Goal: Use online tool/utility: Utilize a website feature to perform a specific function

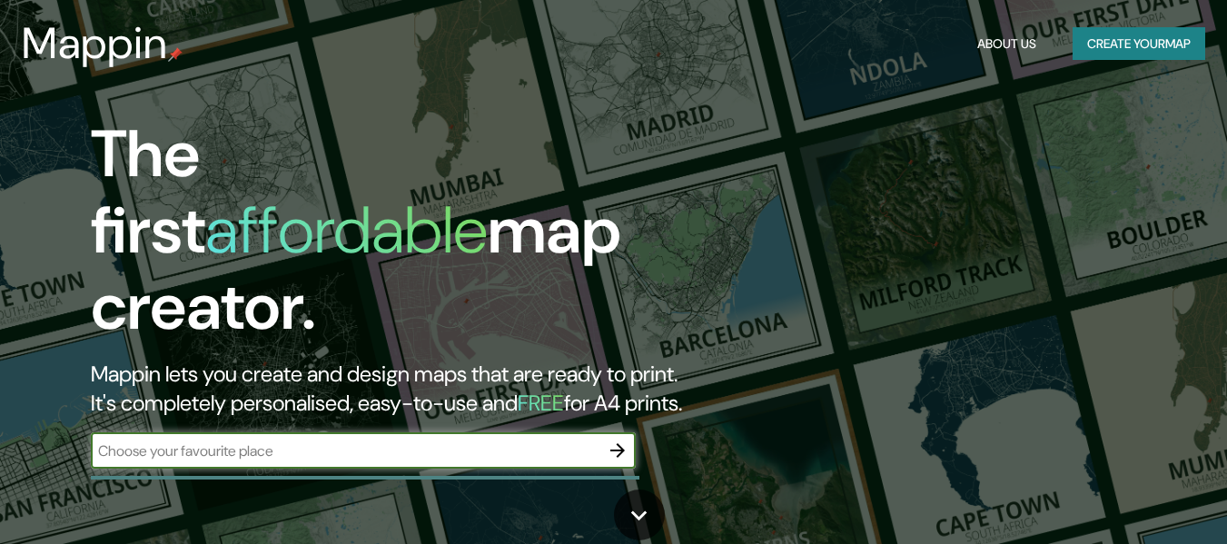
click at [416, 432] on div "​" at bounding box center [363, 450] width 545 height 36
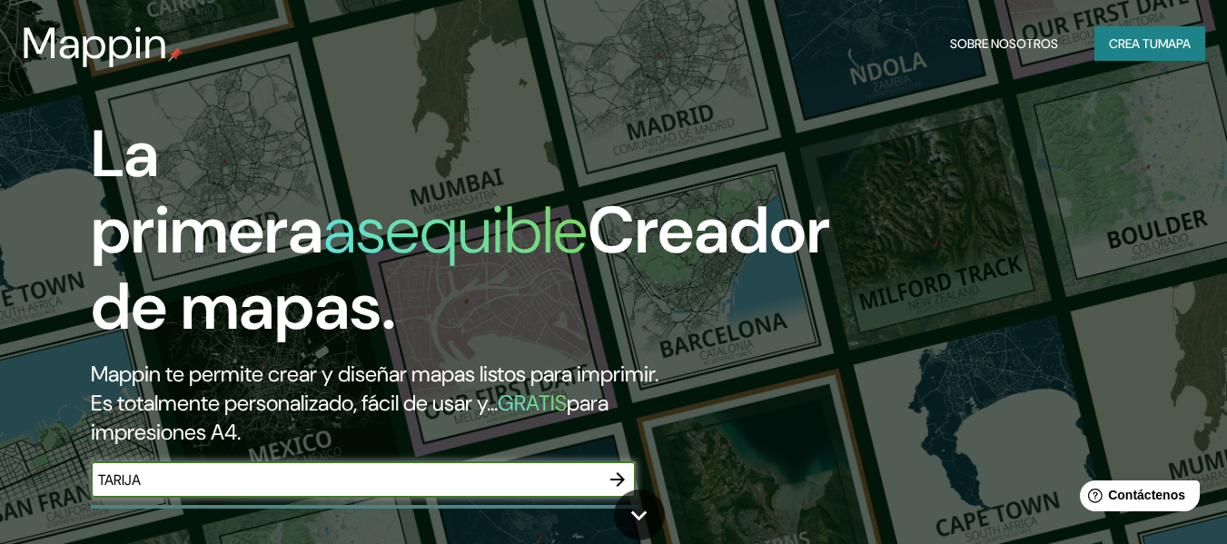
type input "tarija"
click at [617, 481] on icon "button" at bounding box center [617, 479] width 22 height 22
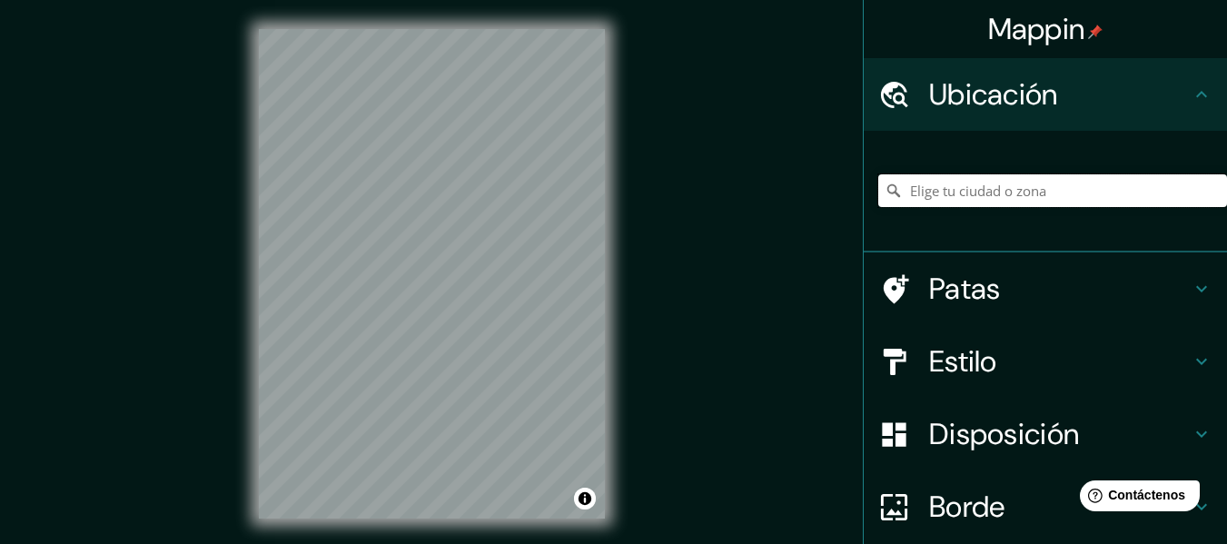
click at [1062, 186] on input "Elige tu ciudad o zona" at bounding box center [1052, 190] width 349 height 33
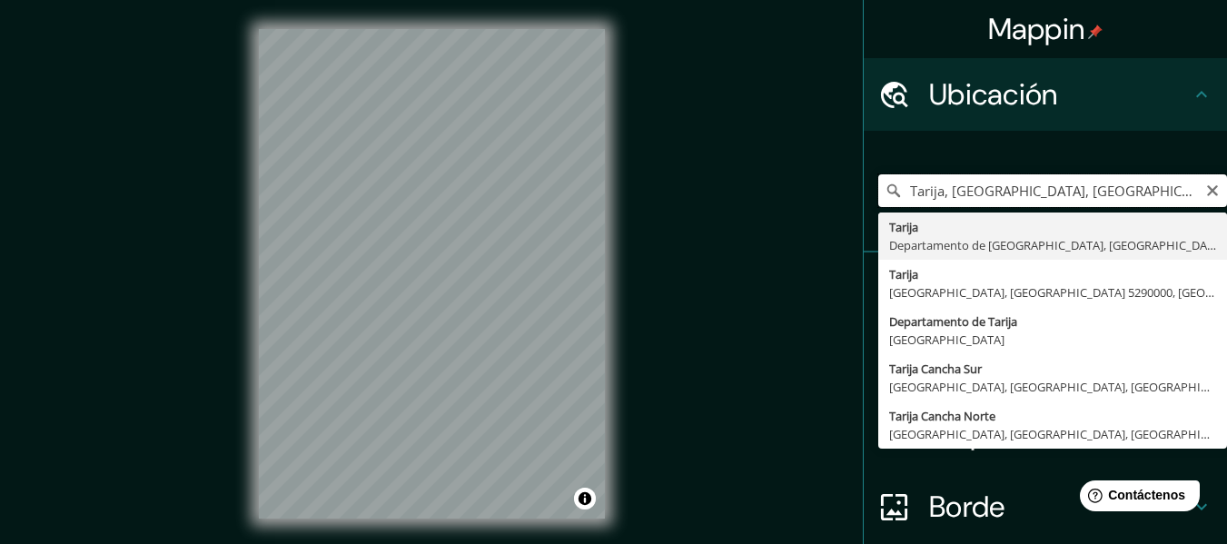
click at [963, 198] on input "Tarija, [GEOGRAPHIC_DATA], [GEOGRAPHIC_DATA]" at bounding box center [1052, 190] width 349 height 33
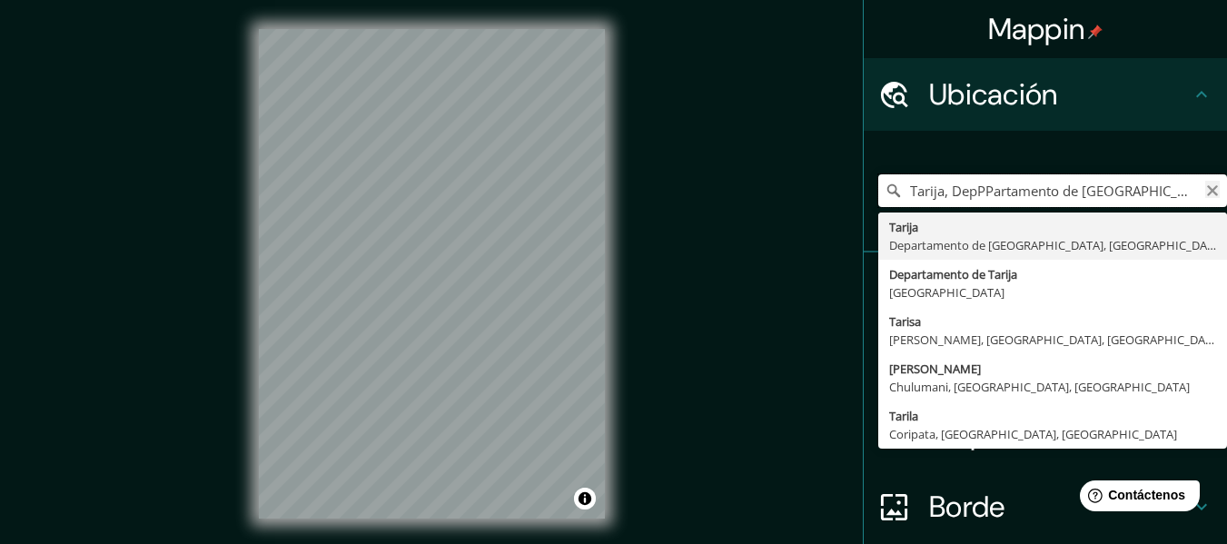
type input "Tarija, DepPPartamento de [GEOGRAPHIC_DATA], [GEOGRAPHIC_DATA]"
click at [1205, 196] on icon "Claro" at bounding box center [1212, 190] width 15 height 15
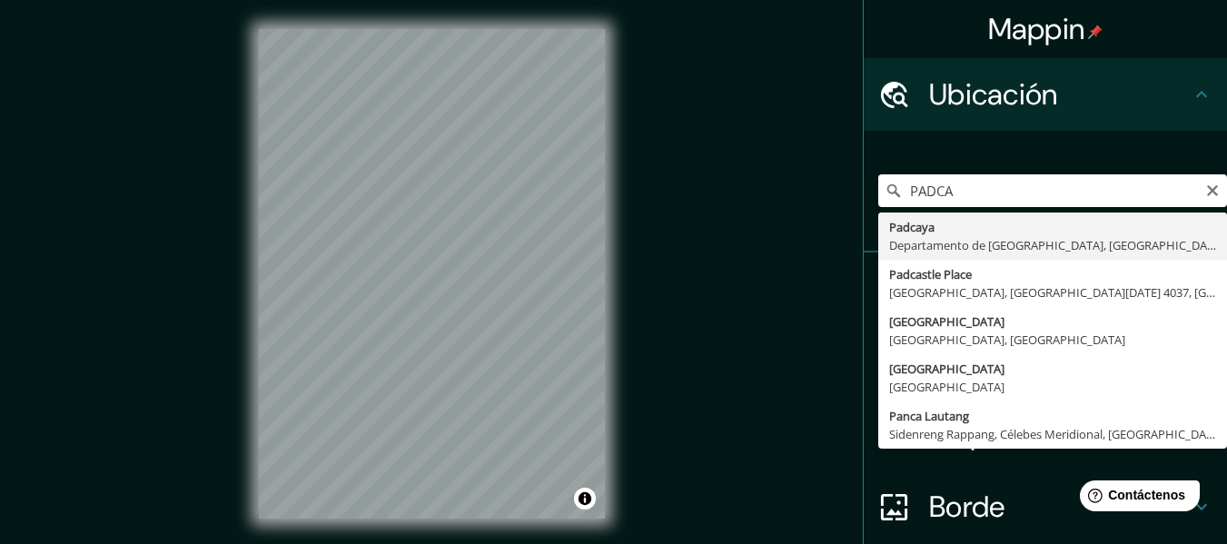
type input "Padcaya, [GEOGRAPHIC_DATA], [GEOGRAPHIC_DATA]"
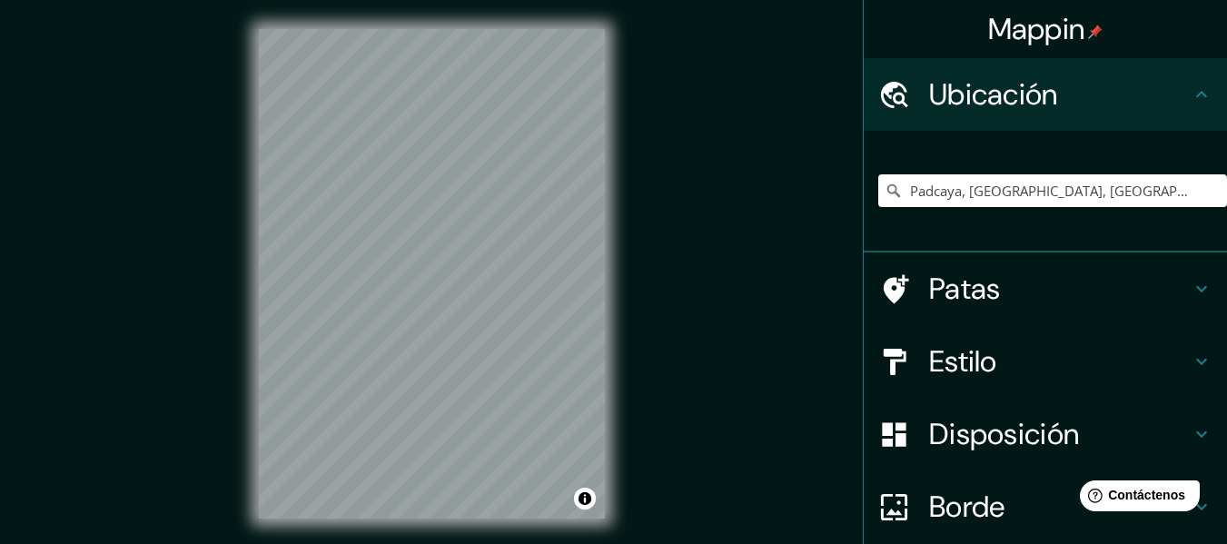
click at [357, 4] on div "© Mapbox © OpenStreetMap Improve this map" at bounding box center [432, 273] width 404 height 547
click at [351, 23] on div "© Mapbox © OpenStreetMap Improve this map" at bounding box center [432, 273] width 404 height 547
click at [987, 183] on input "Padcaya, [GEOGRAPHIC_DATA], [GEOGRAPHIC_DATA]" at bounding box center [1052, 190] width 349 height 33
drag, startPoint x: 1161, startPoint y: 191, endPoint x: 702, endPoint y: 193, distance: 459.4
click at [702, 193] on div "Mappin Ubicación Padcaya, [GEOGRAPHIC_DATA], [GEOGRAPHIC_DATA] Patas Estilo Dis…" at bounding box center [613, 288] width 1227 height 576
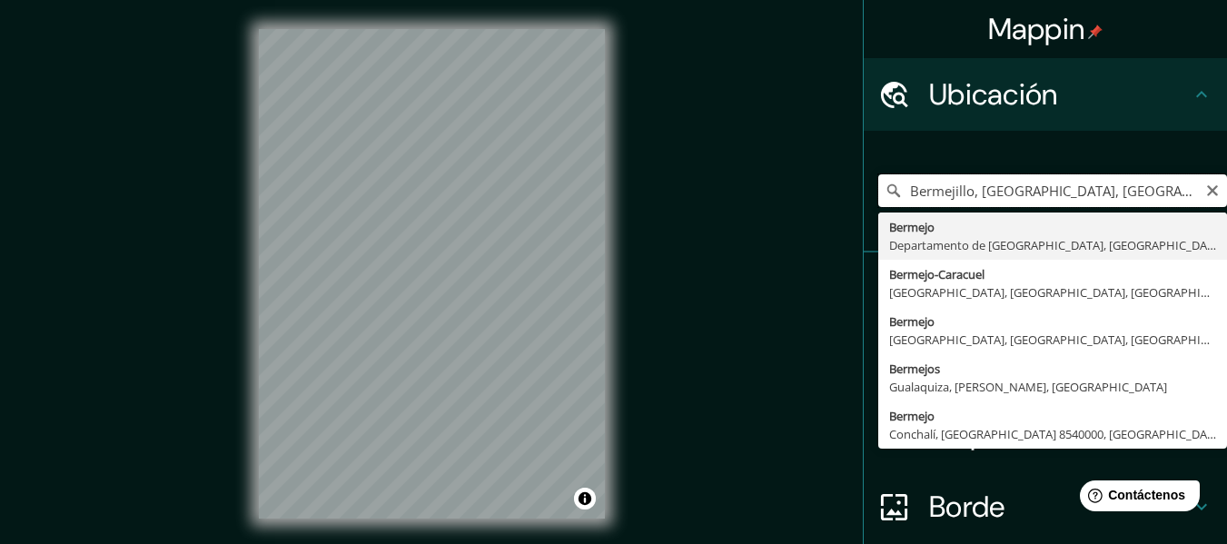
drag, startPoint x: 1094, startPoint y: 197, endPoint x: 937, endPoint y: 192, distance: 157.1
click at [937, 192] on input "Bermejillo, [GEOGRAPHIC_DATA], [GEOGRAPHIC_DATA]" at bounding box center [1052, 190] width 349 height 33
type input "Bermejo, [GEOGRAPHIC_DATA], [GEOGRAPHIC_DATA]"
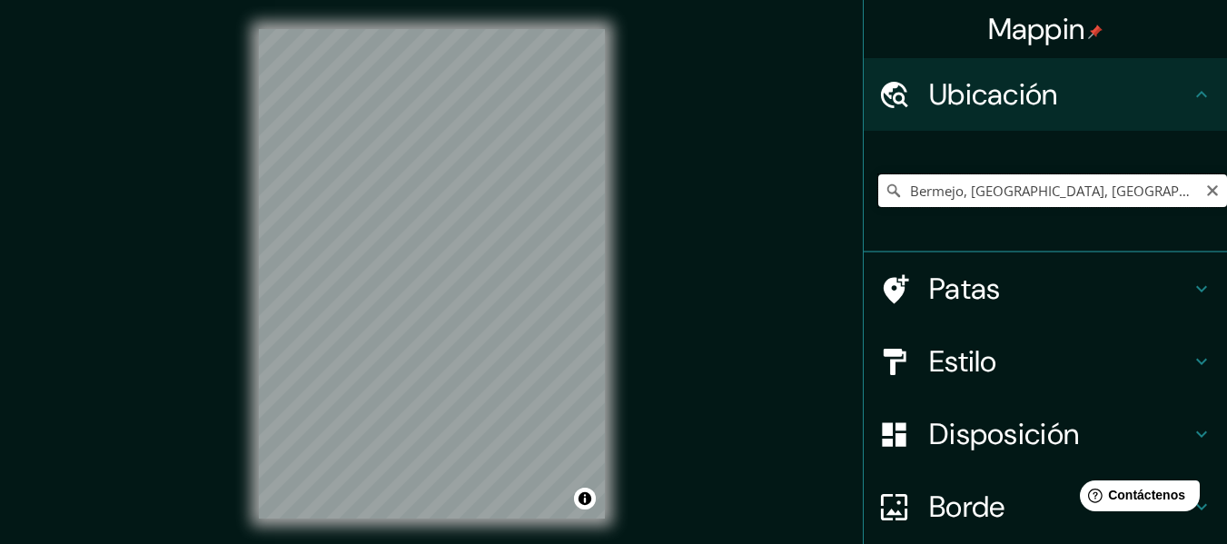
click at [990, 184] on input "Bermejo, [GEOGRAPHIC_DATA], [GEOGRAPHIC_DATA]" at bounding box center [1052, 190] width 349 height 33
click at [1205, 190] on icon "Claro" at bounding box center [1212, 190] width 15 height 15
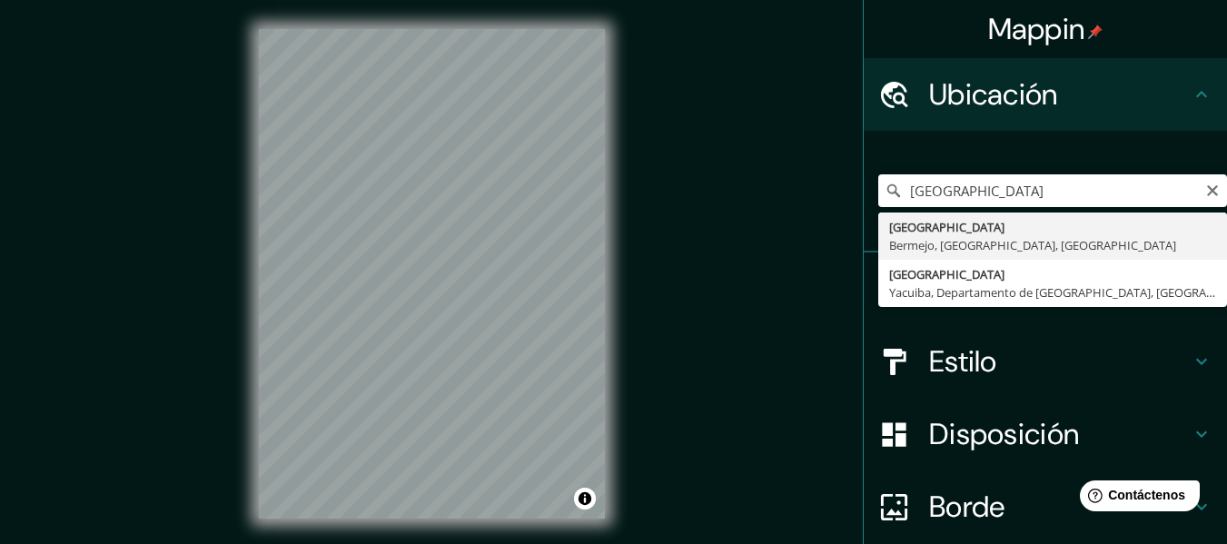
type input "[GEOGRAPHIC_DATA], [GEOGRAPHIC_DATA], [GEOGRAPHIC_DATA], [GEOGRAPHIC_DATA]"
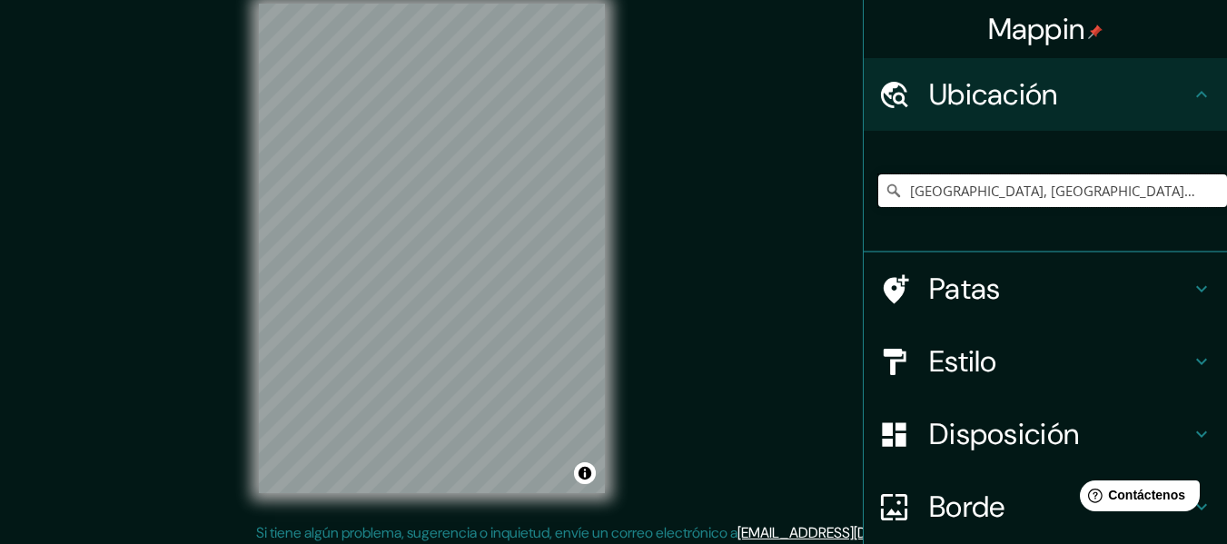
scroll to position [33, 0]
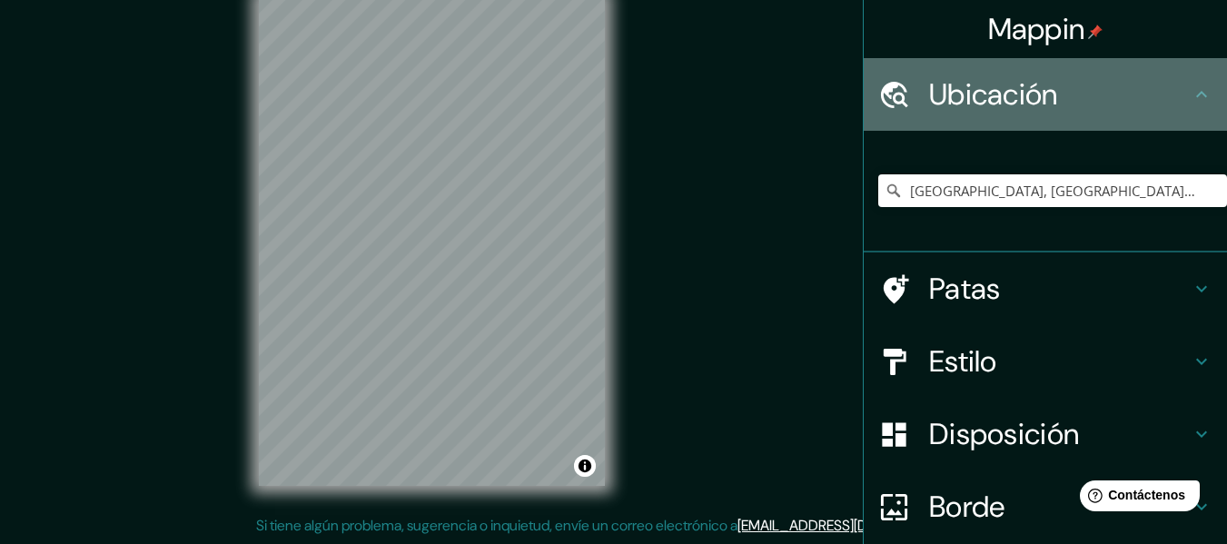
click at [1011, 103] on font "Ubicación" at bounding box center [993, 94] width 129 height 38
